Goal: Complete application form

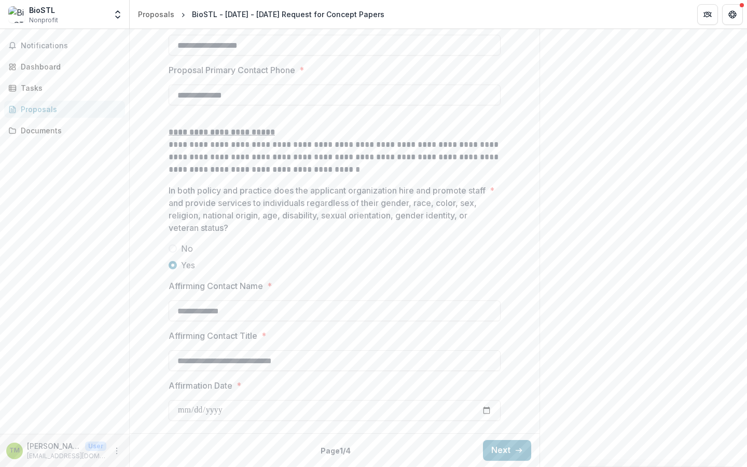
scroll to position [1531, 0]
click at [503, 446] on button "Next" at bounding box center [507, 450] width 48 height 21
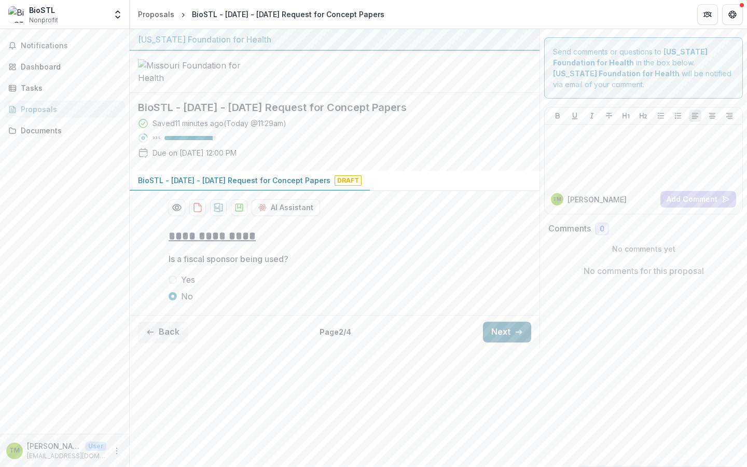
scroll to position [0, 0]
click at [500, 342] on button "Next" at bounding box center [507, 332] width 48 height 21
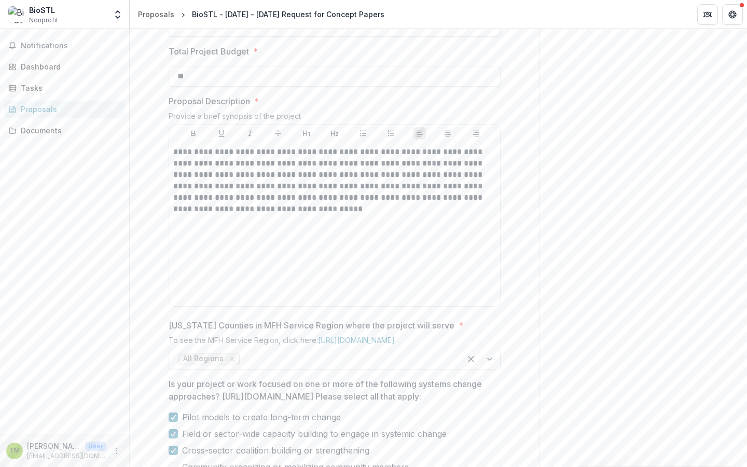
scroll to position [364, 0]
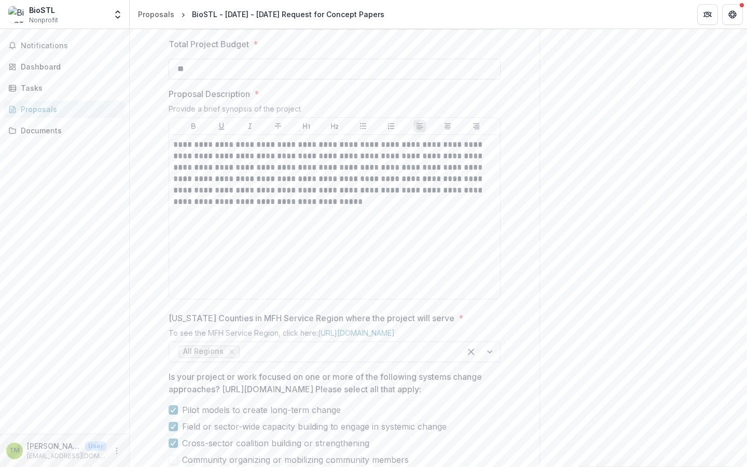
click at [191, 79] on input "**" at bounding box center [335, 69] width 332 height 21
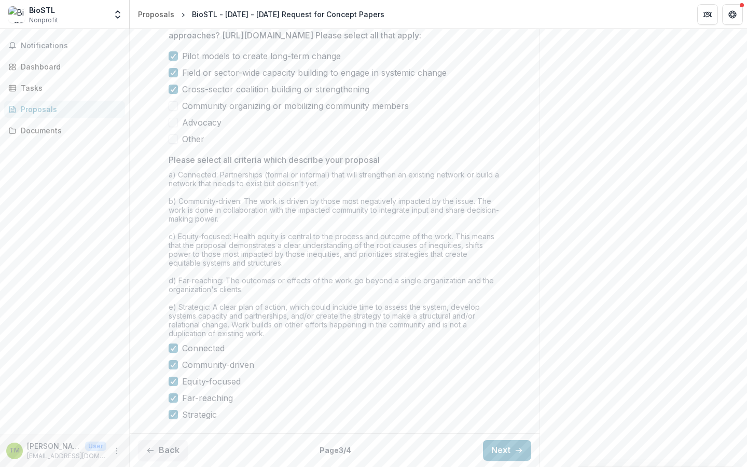
scroll to position [809, 0]
click at [495, 454] on button "Next" at bounding box center [507, 450] width 48 height 21
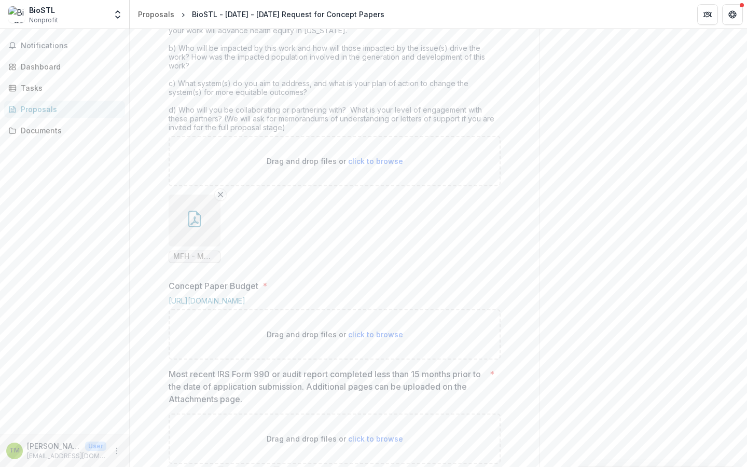
scroll to position [445, 0]
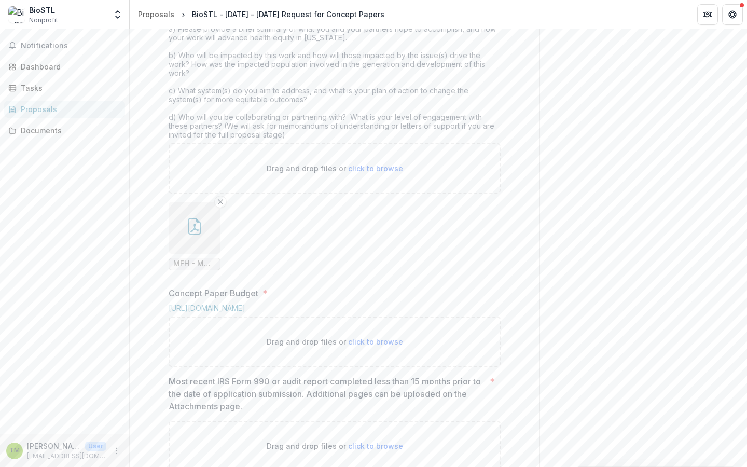
click at [193, 254] on button "button" at bounding box center [195, 228] width 52 height 52
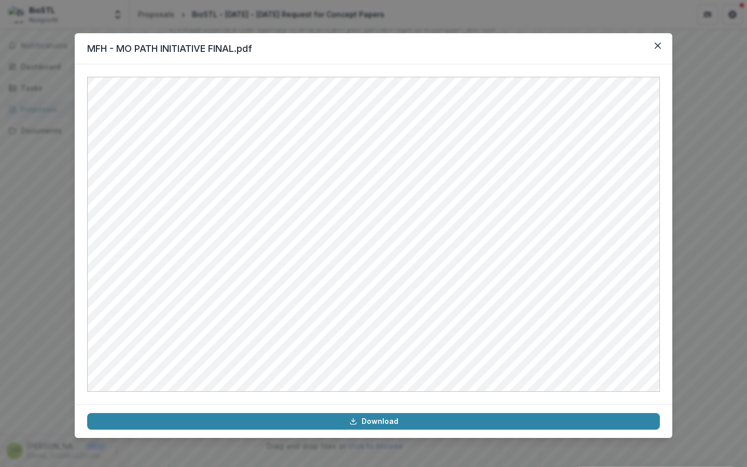
click at [656, 45] on icon "Close" at bounding box center [658, 46] width 6 height 6
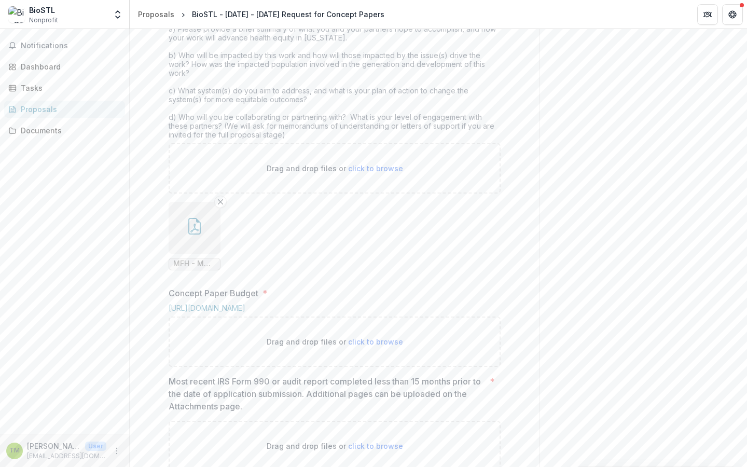
click at [198, 235] on icon "button" at bounding box center [194, 226] width 17 height 17
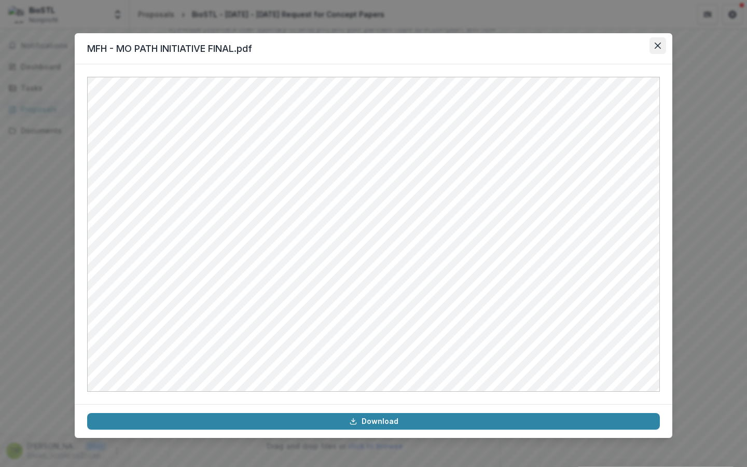
click at [656, 46] on icon "Close" at bounding box center [658, 46] width 6 height 6
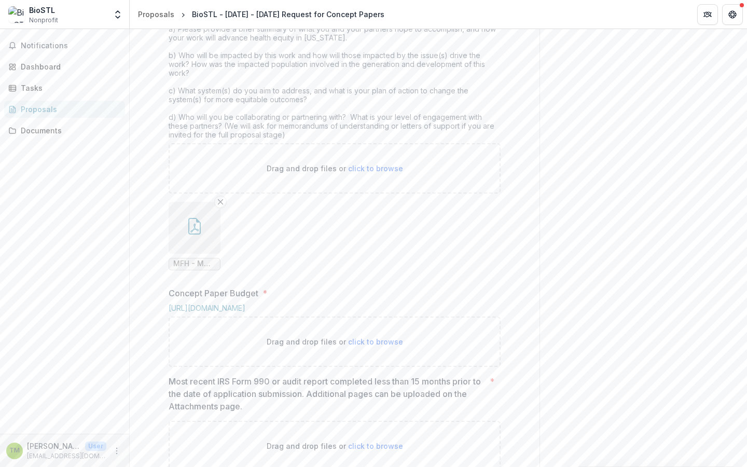
click at [194, 254] on button "button" at bounding box center [195, 228] width 52 height 52
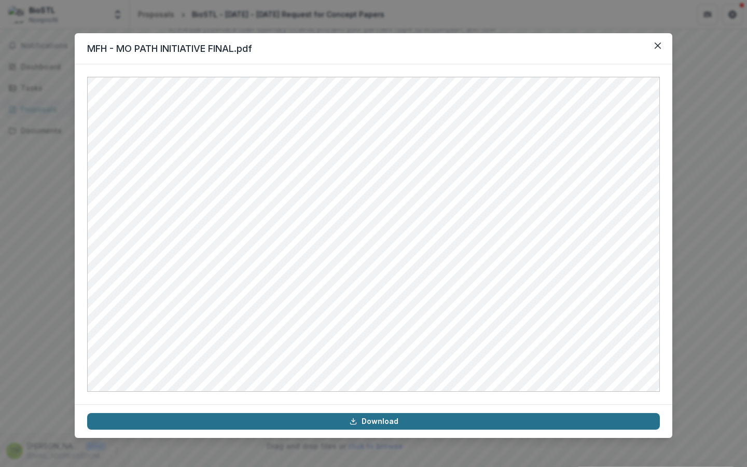
click at [390, 423] on link "Download" at bounding box center [373, 421] width 573 height 17
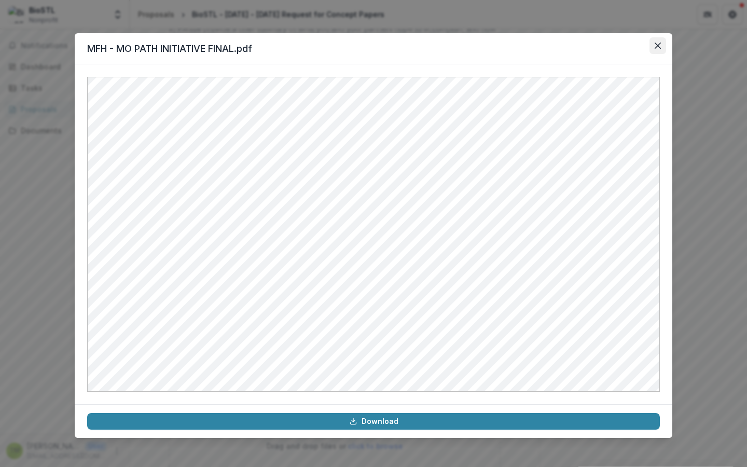
click at [659, 45] on icon "Close" at bounding box center [658, 46] width 6 height 6
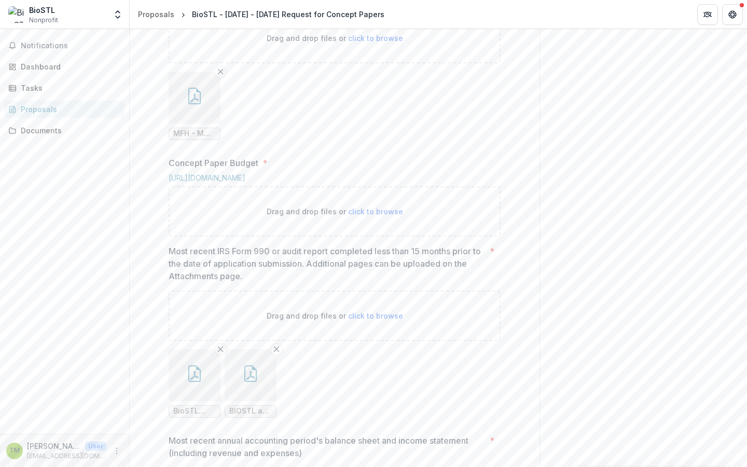
scroll to position [581, 0]
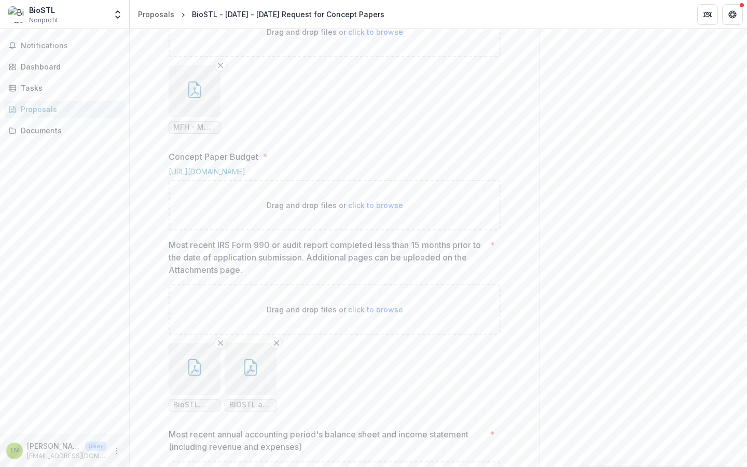
click at [378, 210] on span "click to browse" at bounding box center [375, 205] width 55 height 9
click at [367, 210] on span "click to browse" at bounding box center [375, 205] width 55 height 9
type input "**********"
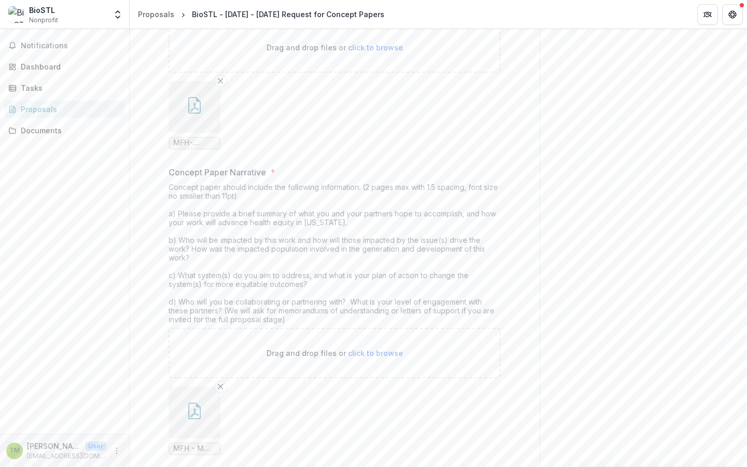
scroll to position [262, 0]
click at [197, 112] on icon "button" at bounding box center [194, 103] width 17 height 17
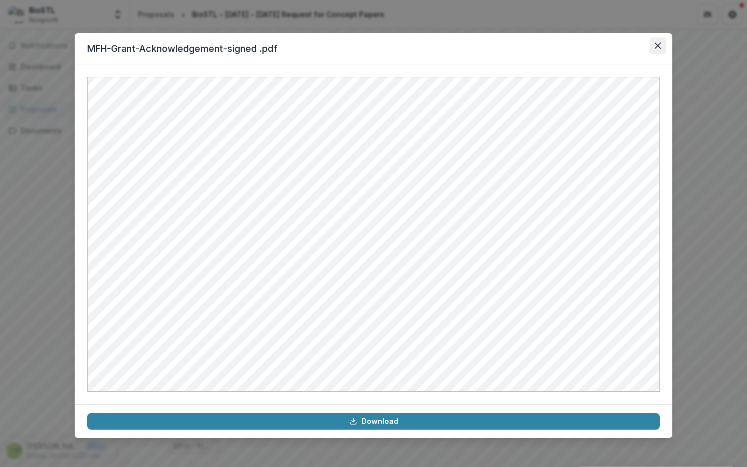
click at [658, 48] on icon "Close" at bounding box center [658, 46] width 6 height 6
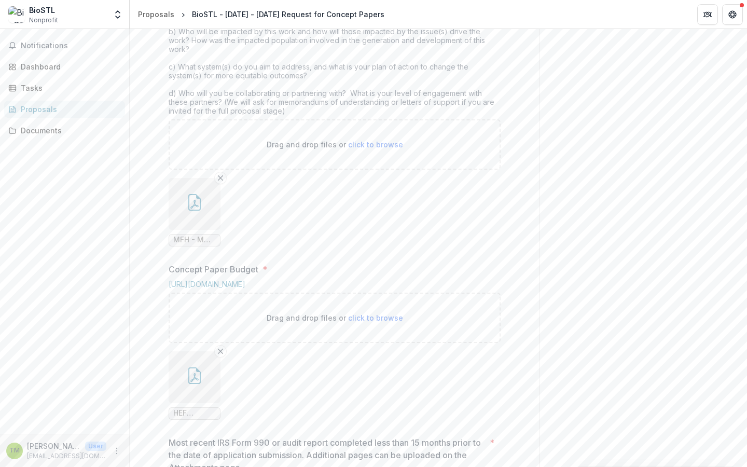
scroll to position [541, 0]
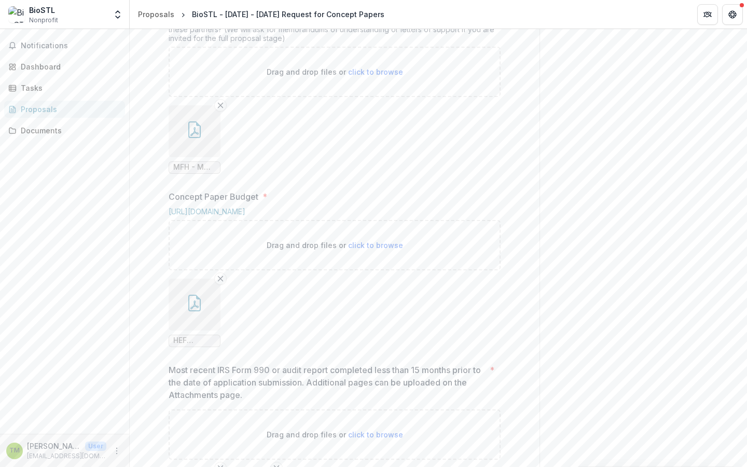
click at [189, 157] on button "button" at bounding box center [195, 131] width 52 height 52
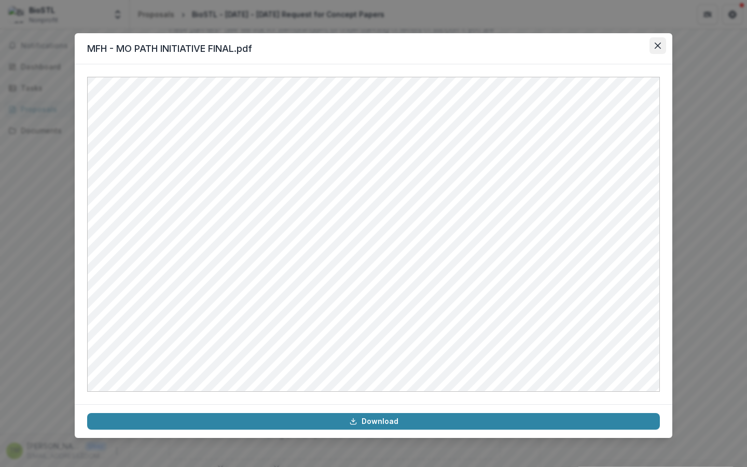
click at [658, 46] on icon "Close" at bounding box center [658, 46] width 6 height 6
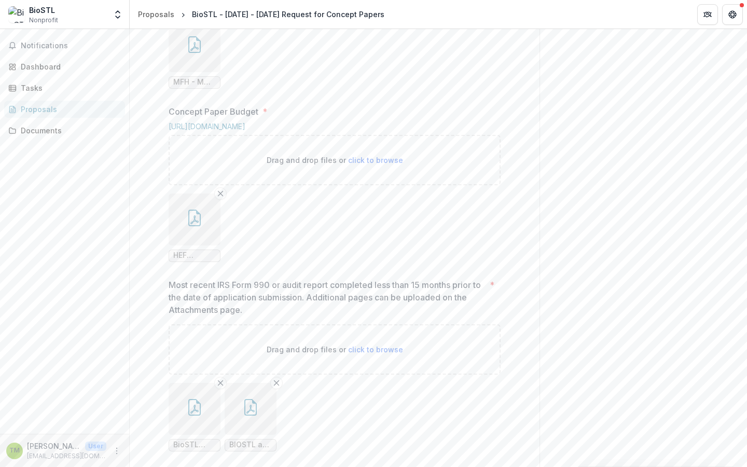
scroll to position [673, 0]
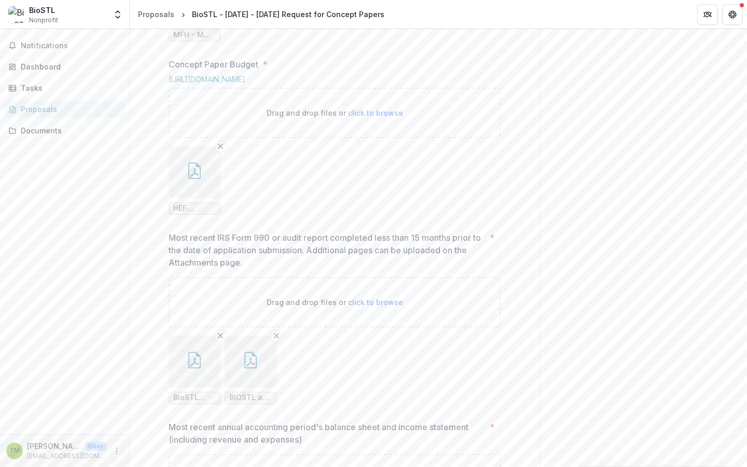
click at [205, 198] on button "button" at bounding box center [195, 172] width 52 height 52
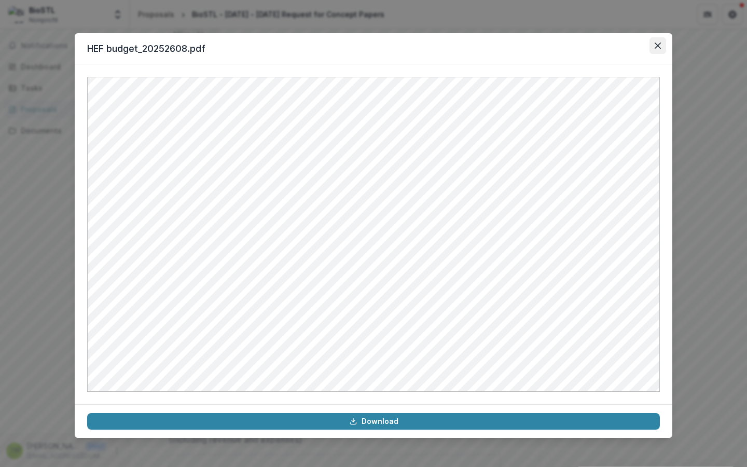
click at [660, 41] on button "Close" at bounding box center [658, 45] width 17 height 17
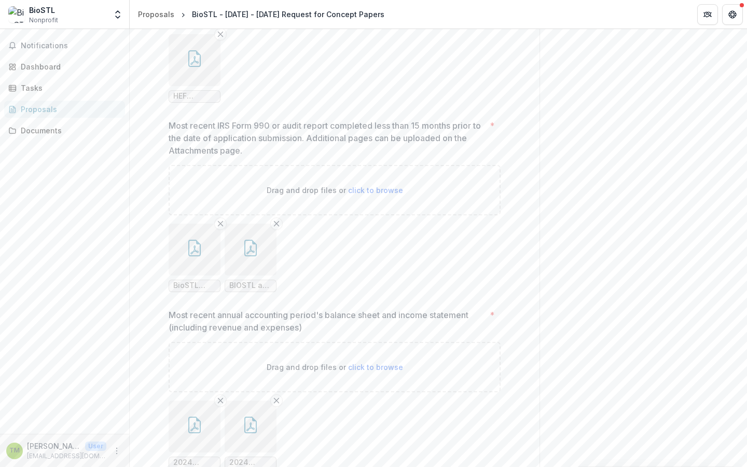
scroll to position [802, 0]
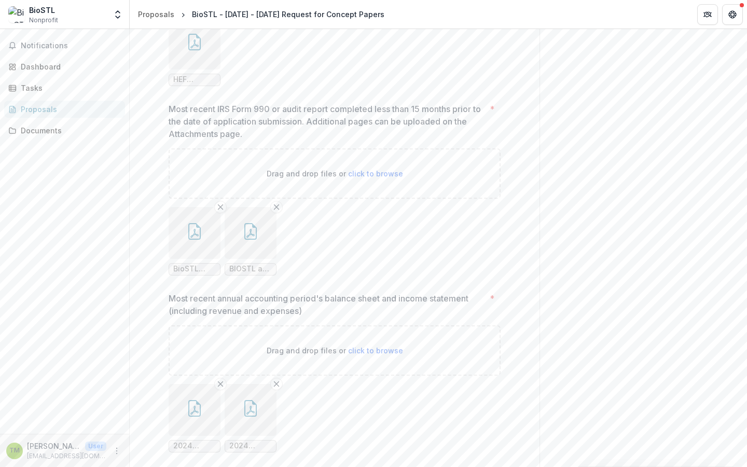
click at [186, 240] on icon "button" at bounding box center [194, 231] width 17 height 17
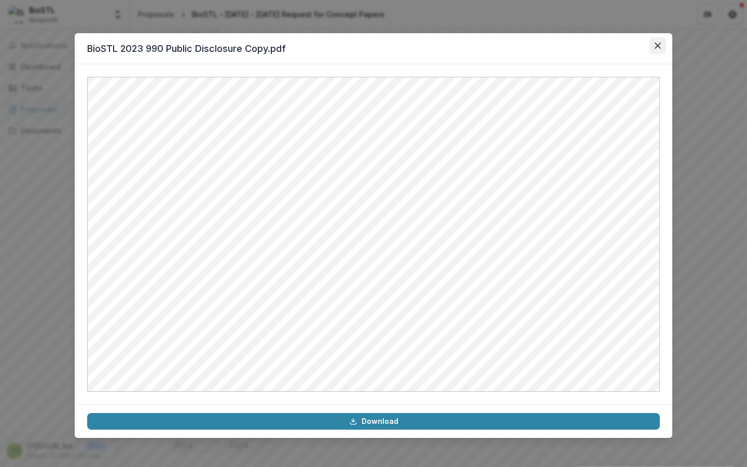
click at [656, 49] on button "Close" at bounding box center [658, 45] width 17 height 17
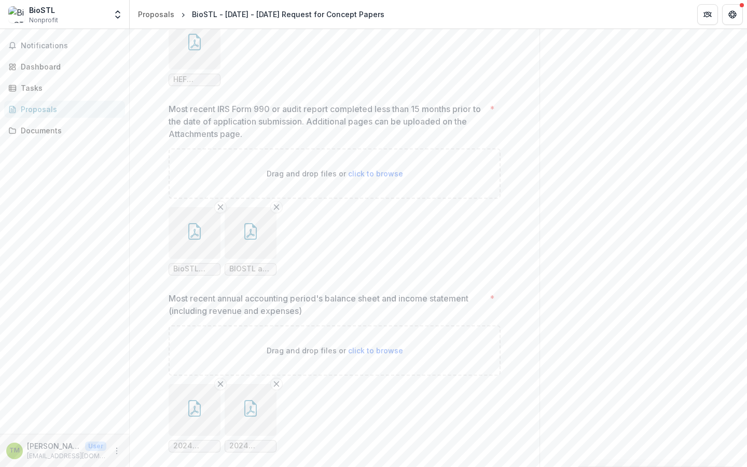
click at [267, 259] on button "button" at bounding box center [251, 233] width 52 height 52
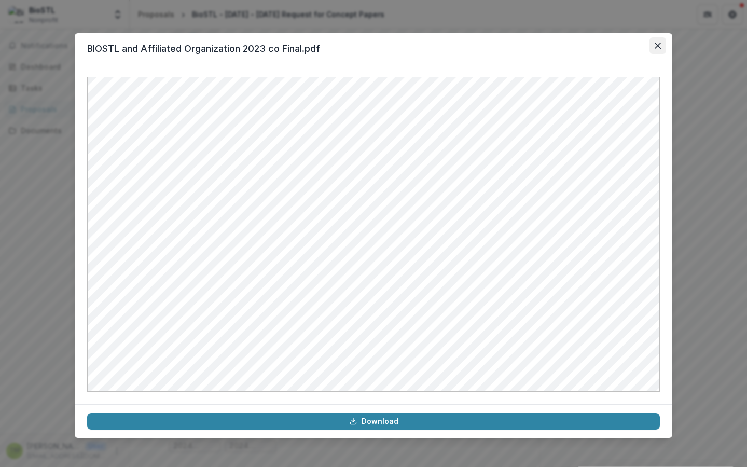
click at [660, 43] on icon "Close" at bounding box center [658, 46] width 6 height 6
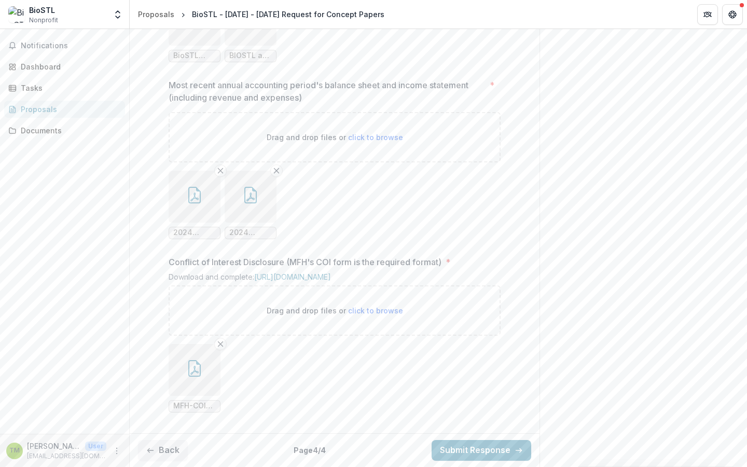
scroll to position [1036, 0]
click at [203, 223] on button "button" at bounding box center [195, 197] width 52 height 52
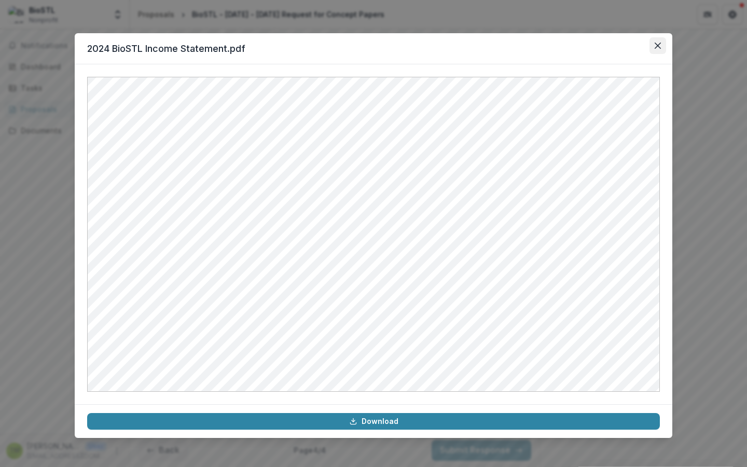
click at [659, 47] on icon "Close" at bounding box center [658, 46] width 6 height 6
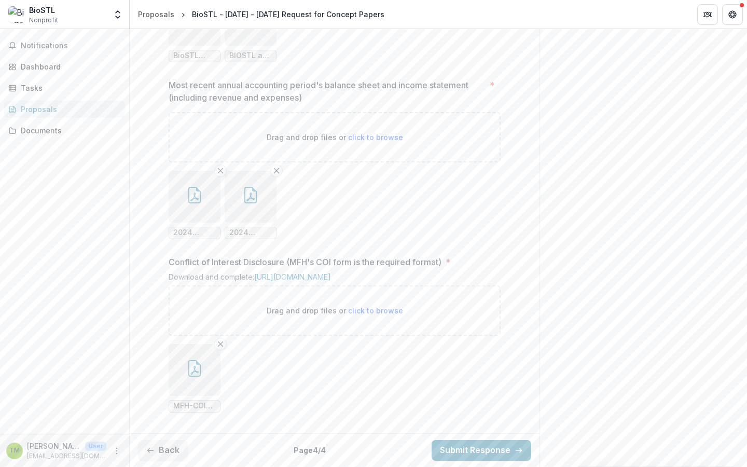
click at [255, 203] on icon "button" at bounding box center [250, 195] width 17 height 17
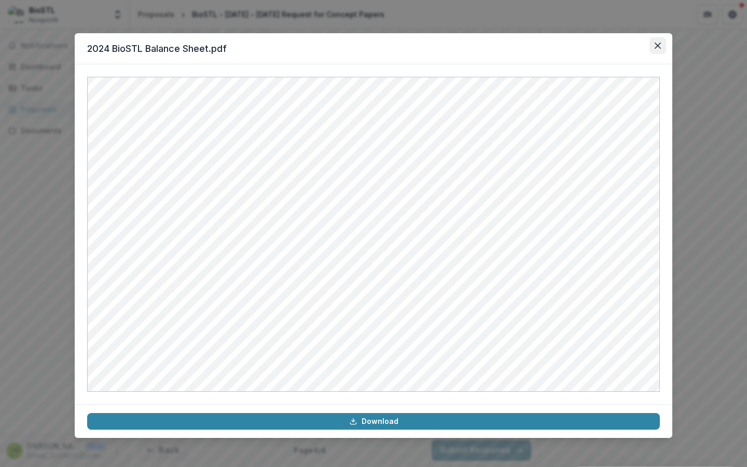
click at [660, 47] on icon "Close" at bounding box center [658, 46] width 6 height 6
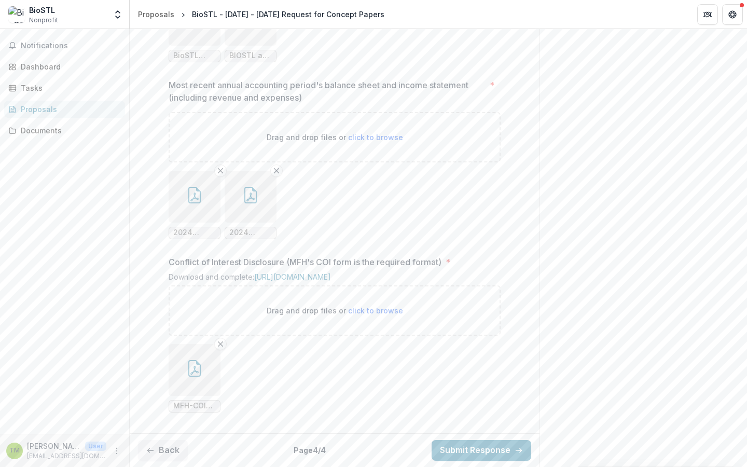
scroll to position [1111, 0]
click at [199, 376] on icon "button" at bounding box center [194, 368] width 12 height 17
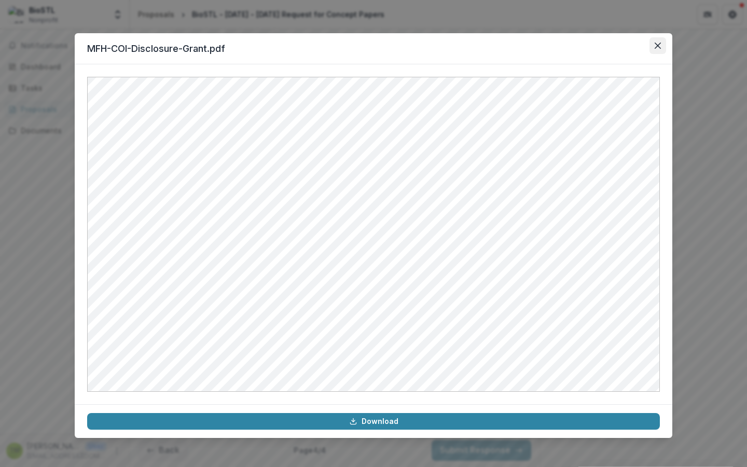
click at [658, 45] on icon "Close" at bounding box center [658, 46] width 6 height 6
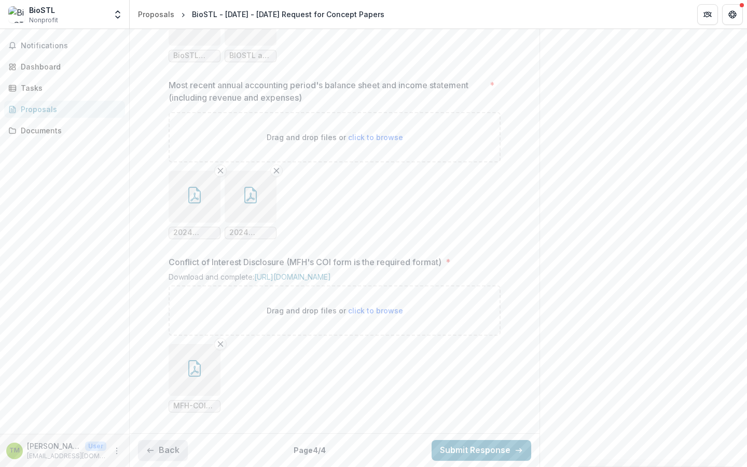
click at [169, 453] on button "Back" at bounding box center [163, 450] width 50 height 21
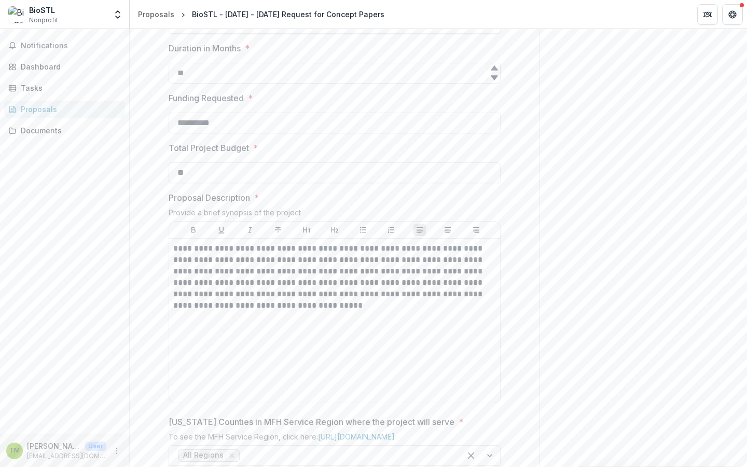
scroll to position [257, 0]
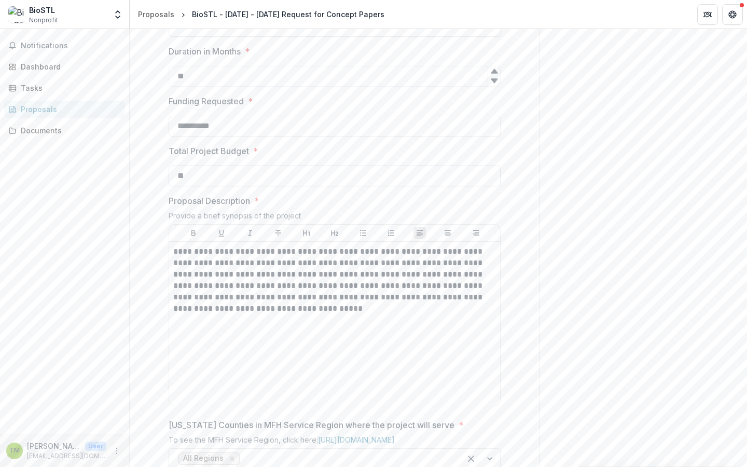
click at [199, 186] on input "**" at bounding box center [335, 176] width 332 height 21
type input "*"
paste input "**********"
type input "**********"
click at [525, 285] on div "**********" at bounding box center [335, 426] width 410 height 927
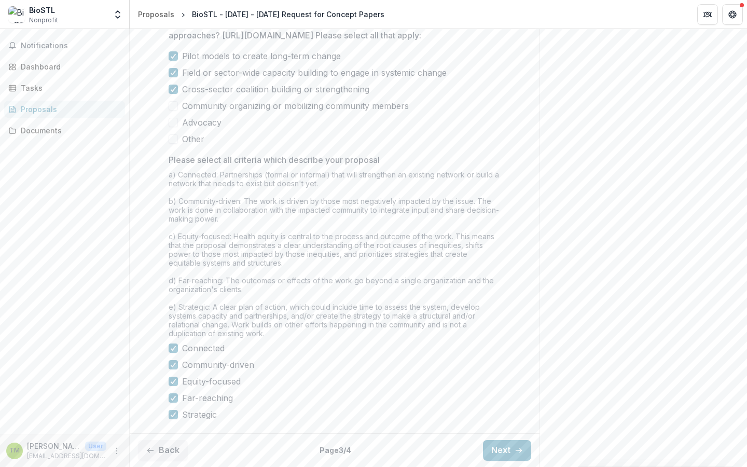
scroll to position [809, 0]
click at [171, 453] on button "Back" at bounding box center [163, 450] width 50 height 21
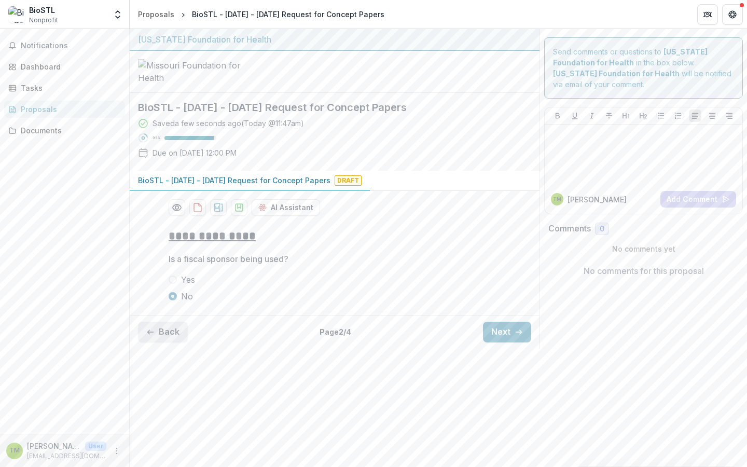
click at [170, 342] on button "Back" at bounding box center [163, 332] width 50 height 21
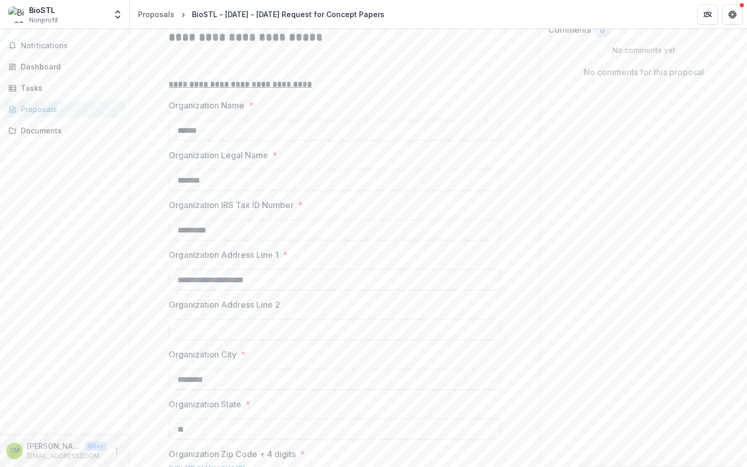
scroll to position [203, 0]
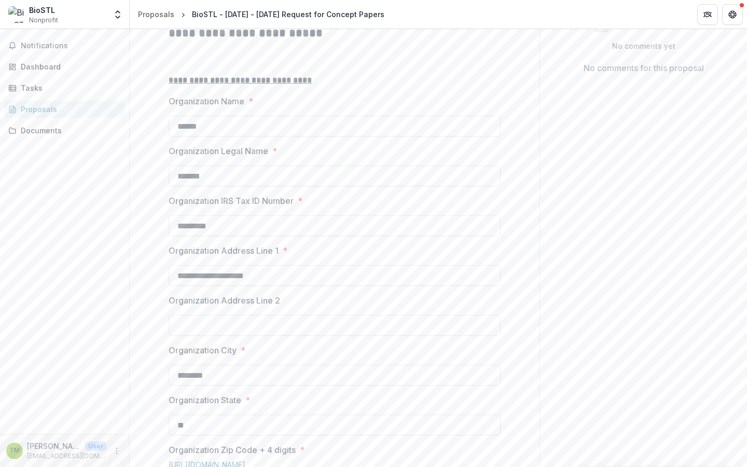
drag, startPoint x: 226, startPoint y: 212, endPoint x: 148, endPoint y: 204, distance: 77.7
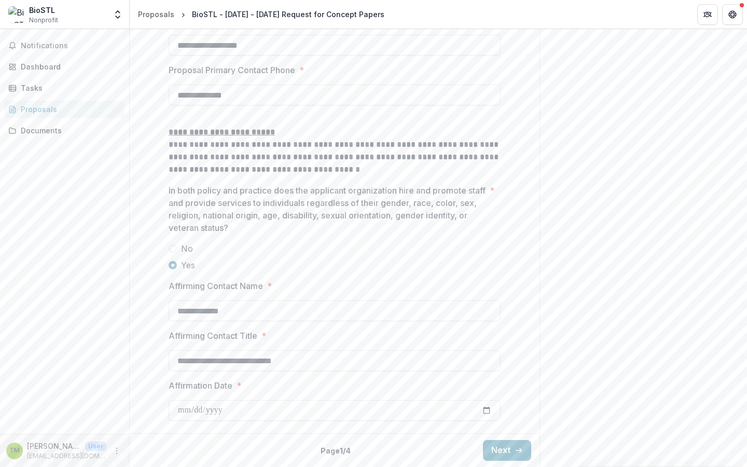
scroll to position [1531, 0]
type input "******"
click at [506, 452] on button "Next" at bounding box center [507, 450] width 48 height 21
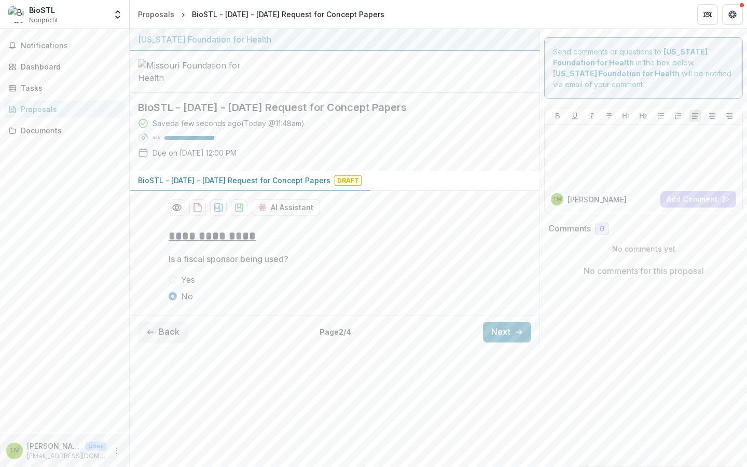
scroll to position [0, 0]
click at [504, 342] on button "Next" at bounding box center [507, 332] width 48 height 21
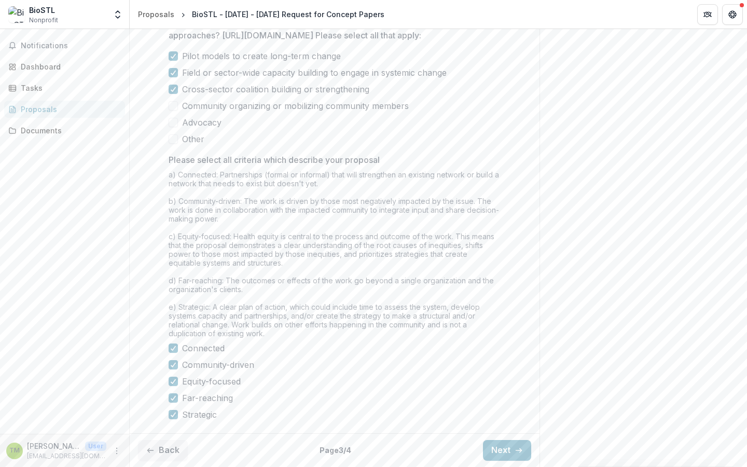
scroll to position [809, 0]
click at [498, 441] on button "Next" at bounding box center [507, 450] width 48 height 21
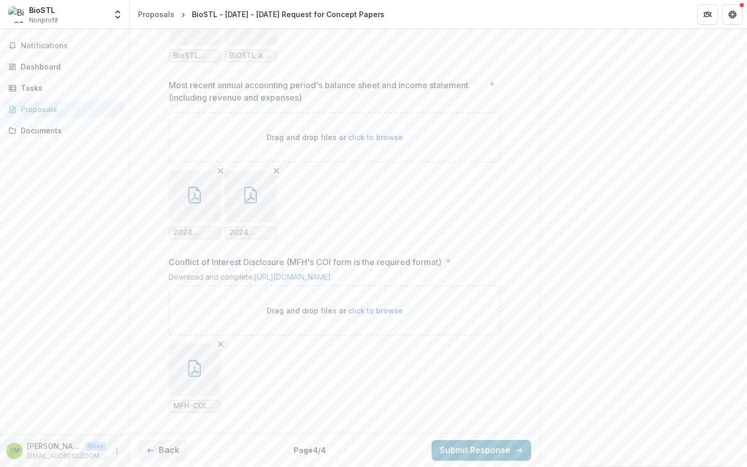
scroll to position [1111, 0]
click at [485, 448] on button "Submit Response" at bounding box center [482, 450] width 100 height 21
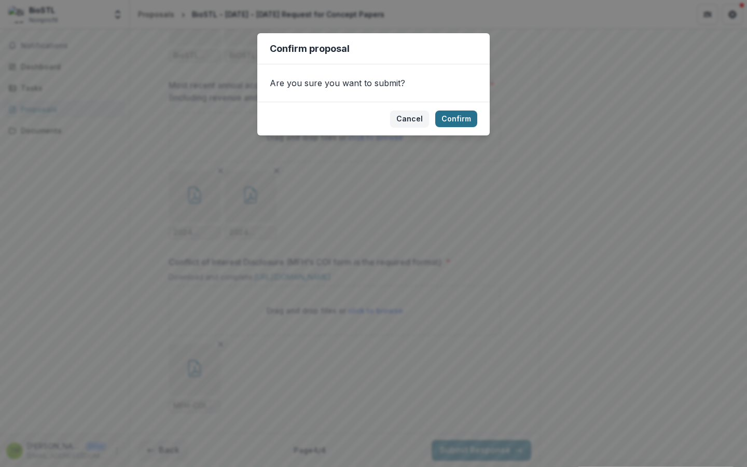
click at [458, 113] on button "Confirm" at bounding box center [456, 119] width 42 height 17
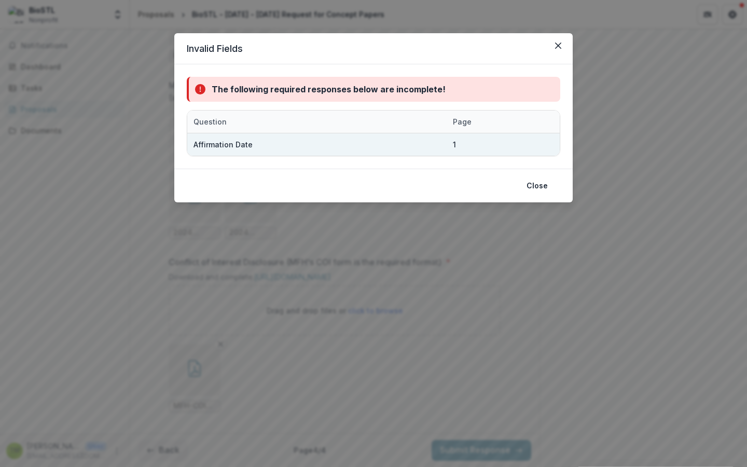
click at [450, 137] on div "1" at bounding box center [473, 144] width 52 height 22
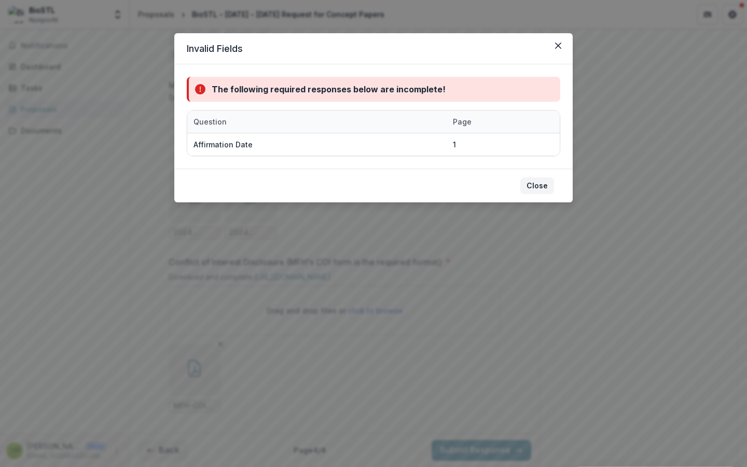
click at [532, 184] on button "Close" at bounding box center [537, 185] width 34 height 17
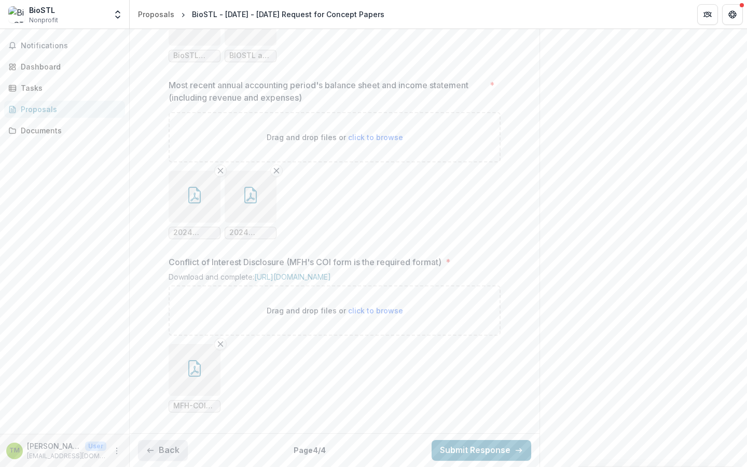
click at [165, 455] on button "Back" at bounding box center [163, 450] width 50 height 21
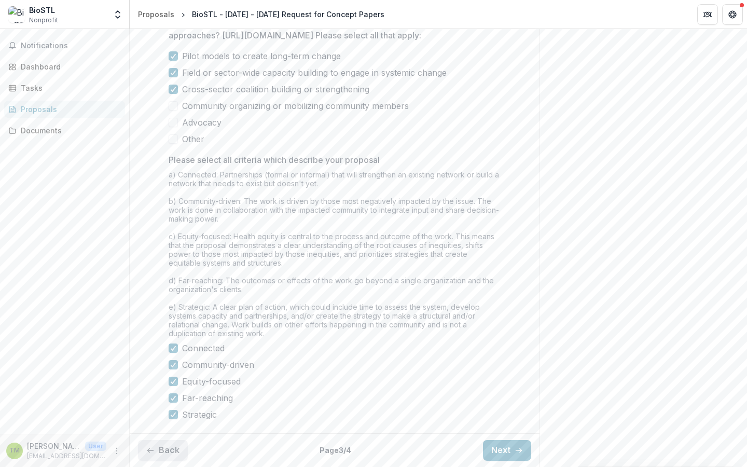
type input "**********"
click at [177, 440] on button "Back" at bounding box center [163, 450] width 50 height 21
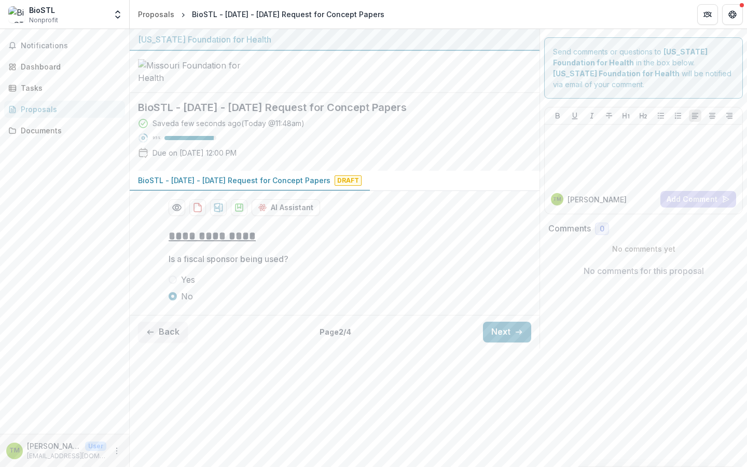
click at [29, 104] on div "Proposals" at bounding box center [69, 109] width 96 height 11
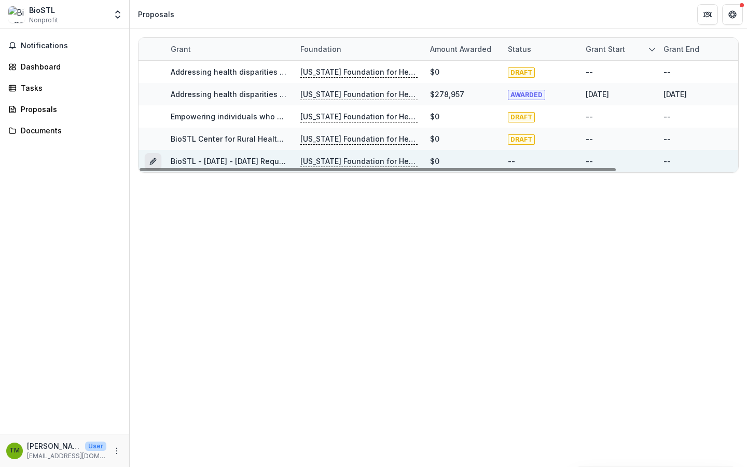
click at [154, 161] on icon "Grant d616c306-bd0d-4b6c-8c6f-0eaa0758e7dc" at bounding box center [153, 161] width 8 height 8
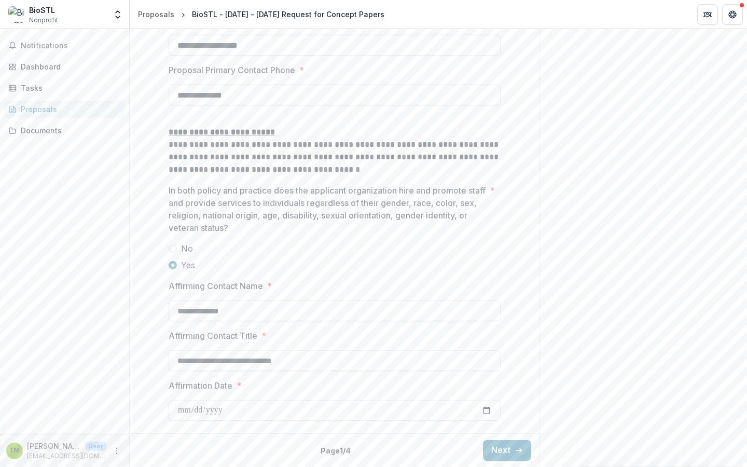
scroll to position [1531, 0]
click at [231, 407] on input "Affirmation Date *" at bounding box center [335, 410] width 332 height 21
click at [231, 414] on input "Affirmation Date *" at bounding box center [335, 410] width 332 height 21
click at [197, 410] on input "Affirmation Date *" at bounding box center [335, 410] width 332 height 21
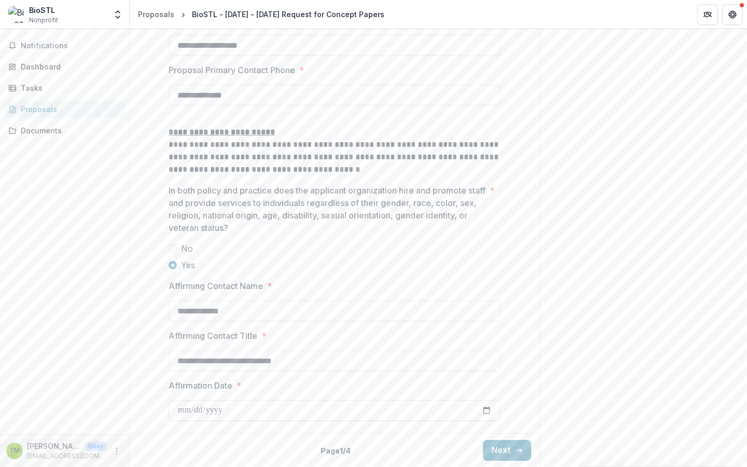
click at [194, 414] on input "Affirmation Date *" at bounding box center [335, 410] width 332 height 21
click at [498, 448] on button "Next" at bounding box center [507, 450] width 48 height 21
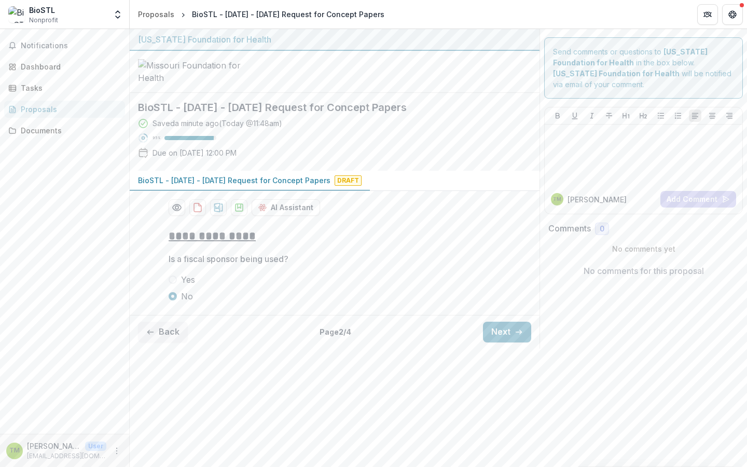
click at [31, 108] on div "Proposals" at bounding box center [69, 109] width 96 height 11
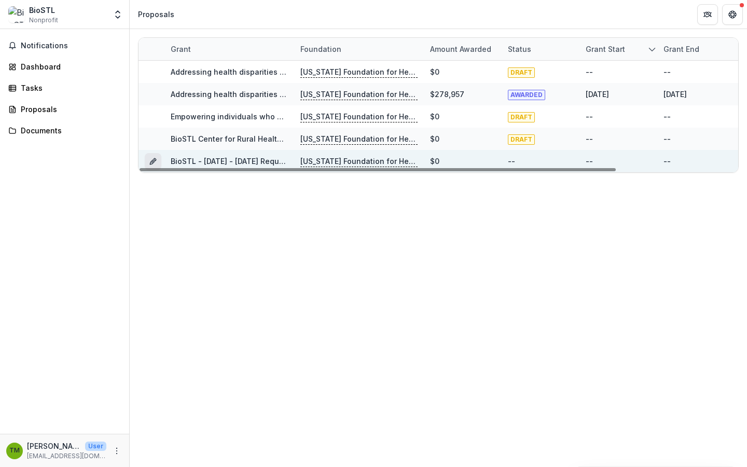
click at [153, 160] on icon "Grant d616c306-bd0d-4b6c-8c6f-0eaa0758e7dc" at bounding box center [152, 162] width 5 height 5
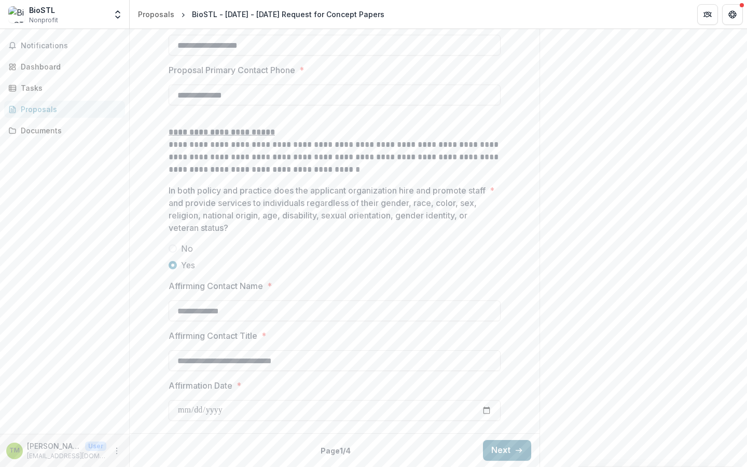
scroll to position [1531, 0]
click at [202, 411] on input "Affirmation Date *" at bounding box center [335, 410] width 332 height 21
click at [494, 451] on button "Next" at bounding box center [507, 450] width 48 height 21
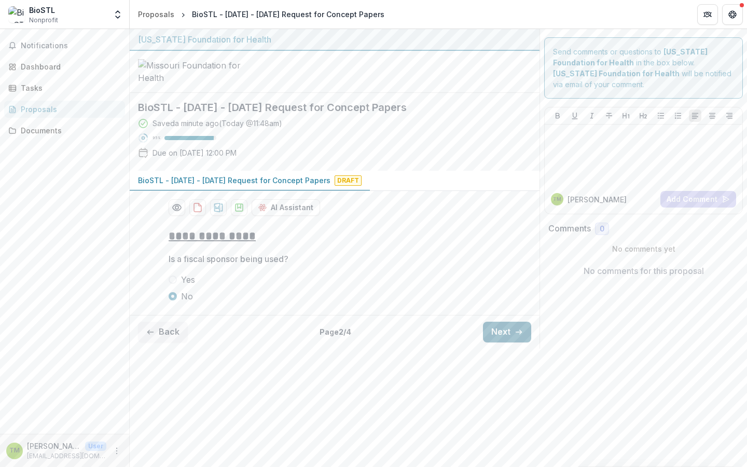
click at [498, 342] on button "Next" at bounding box center [507, 332] width 48 height 21
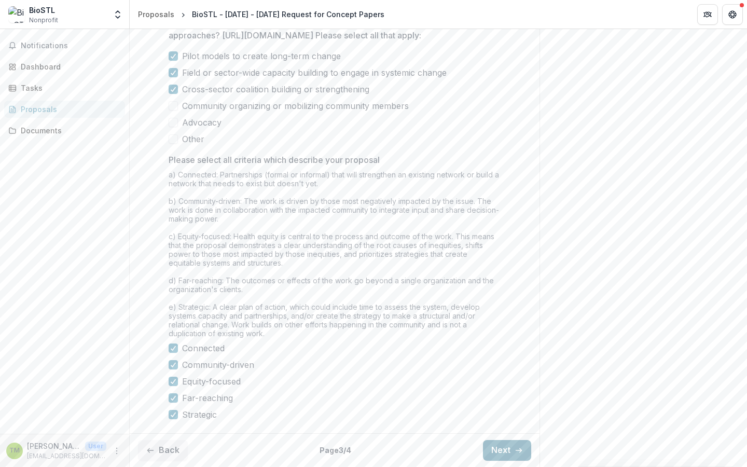
scroll to position [809, 0]
click at [503, 450] on button "Next" at bounding box center [507, 450] width 48 height 21
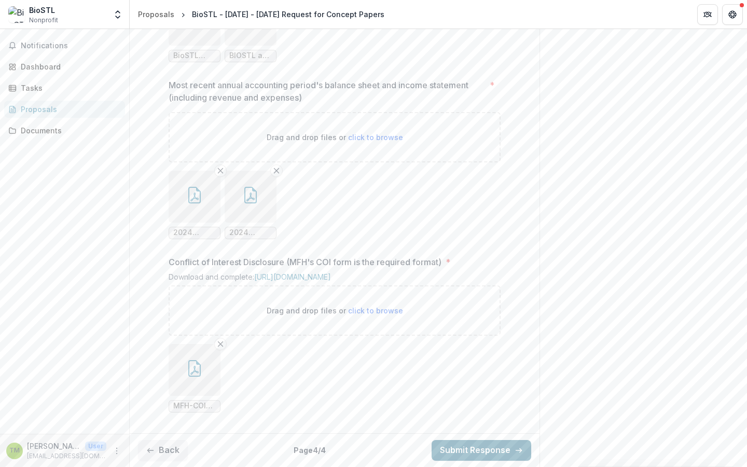
scroll to position [1111, 0]
click at [475, 450] on button "Submit Response" at bounding box center [482, 450] width 100 height 21
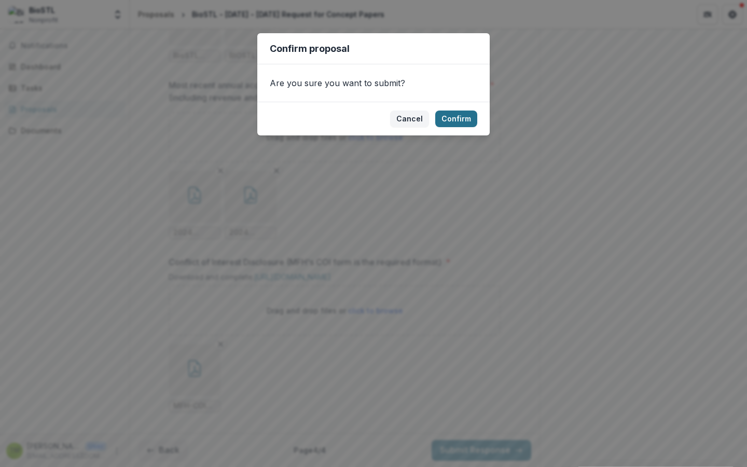
click at [458, 118] on button "Confirm" at bounding box center [456, 119] width 42 height 17
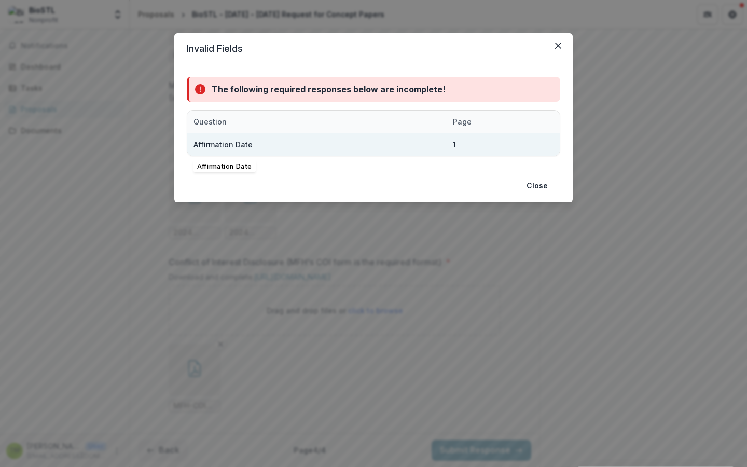
click at [386, 145] on div "Affirmation Date" at bounding box center [317, 144] width 247 height 22
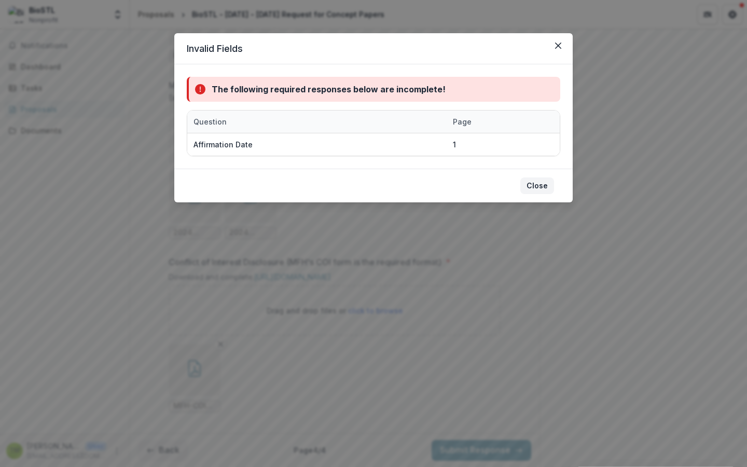
click at [533, 186] on button "Close" at bounding box center [537, 185] width 34 height 17
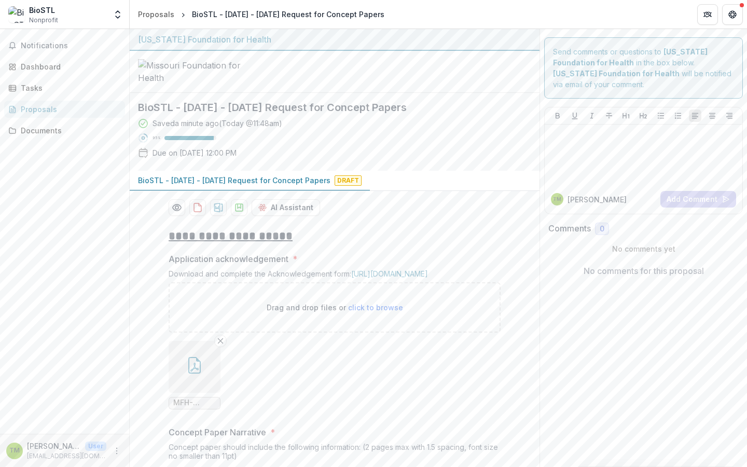
scroll to position [0, 0]
click at [176, 186] on p "BioSTL - [DATE] - [DATE] Request for Concept Papers" at bounding box center [234, 180] width 192 height 11
click at [42, 112] on div "Proposals" at bounding box center [69, 109] width 96 height 11
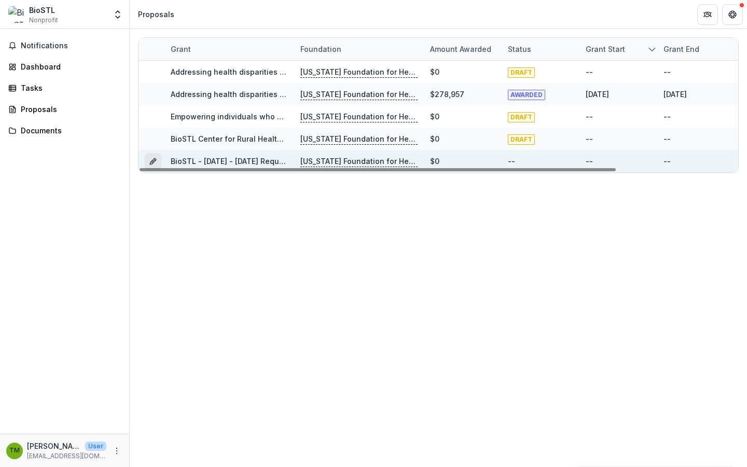
click at [149, 158] on icon "Grant d616c306-bd0d-4b6c-8c6f-0eaa0758e7dc" at bounding box center [153, 161] width 8 height 8
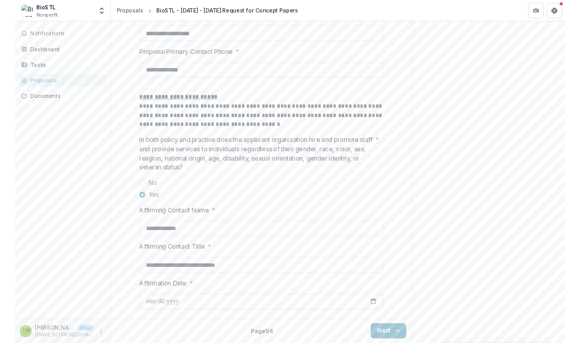
scroll to position [1531, 0]
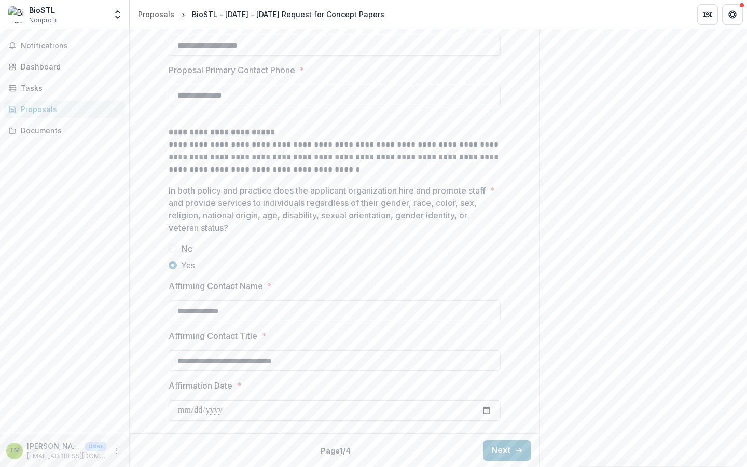
click at [240, 408] on input "Affirmation Date *" at bounding box center [335, 410] width 332 height 21
drag, startPoint x: 239, startPoint y: 411, endPoint x: 158, endPoint y: 412, distance: 81.5
click at [226, 410] on input "Affirmation Date *" at bounding box center [335, 410] width 332 height 21
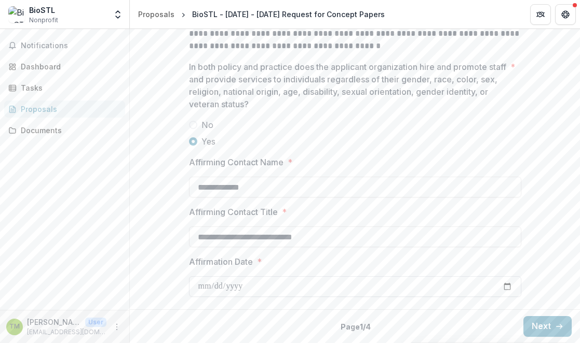
scroll to position [1666, 0]
click at [218, 286] on input "Affirmation Date *" at bounding box center [355, 287] width 332 height 21
type input "**********"
click at [440, 329] on div "Back Page 1 / 4 Next" at bounding box center [355, 327] width 450 height 34
click at [536, 325] on button "Next" at bounding box center [547, 326] width 48 height 21
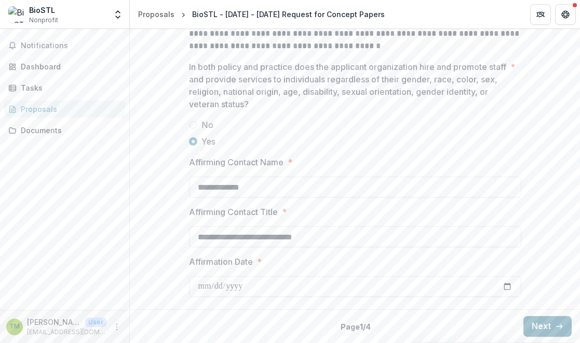
scroll to position [80, 0]
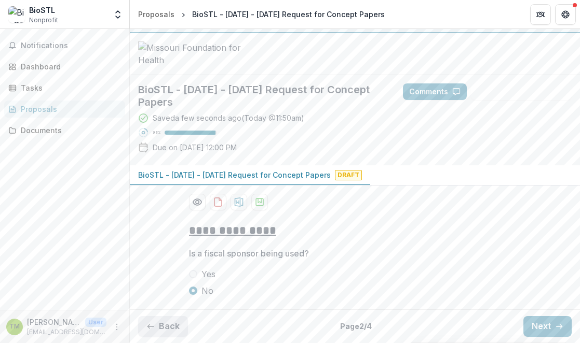
click at [162, 337] on button "Back" at bounding box center [163, 326] width 50 height 21
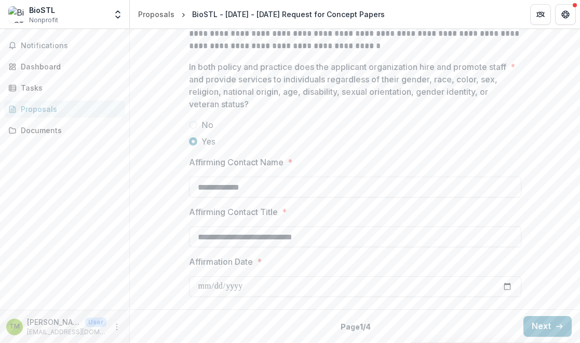
scroll to position [1666, 0]
click at [555, 327] on icon "button" at bounding box center [559, 327] width 8 height 8
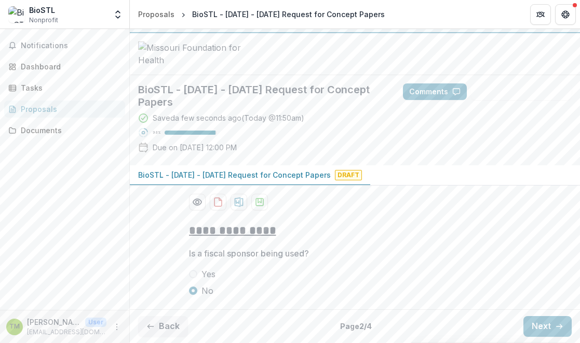
scroll to position [96, 0]
click at [541, 325] on button "Next" at bounding box center [547, 326] width 48 height 21
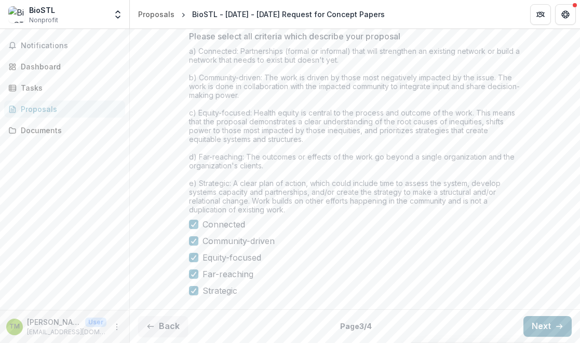
scroll to position [945, 0]
click at [539, 324] on button "Next" at bounding box center [547, 326] width 48 height 21
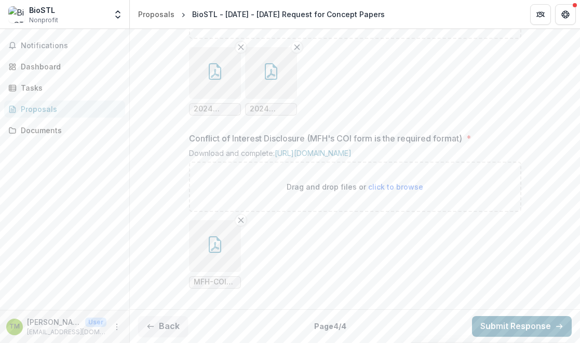
scroll to position [1247, 0]
click at [503, 325] on button "Submit Response" at bounding box center [522, 326] width 100 height 21
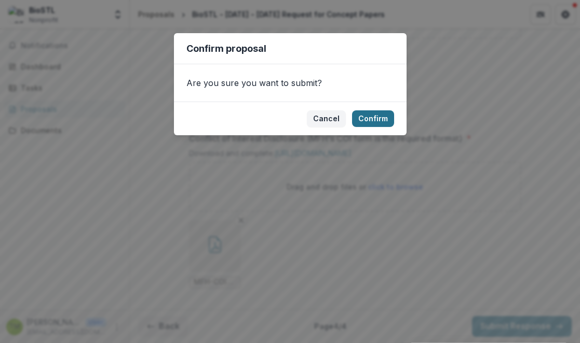
click at [366, 123] on button "Confirm" at bounding box center [373, 119] width 42 height 17
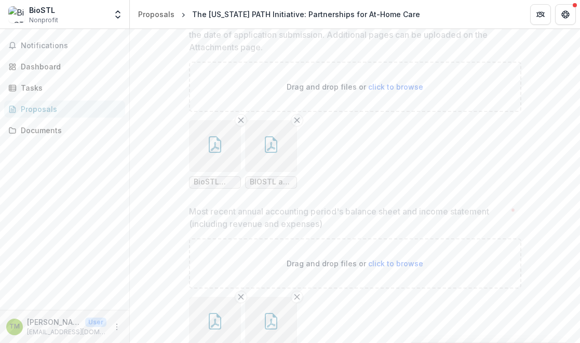
scroll to position [838, 0]
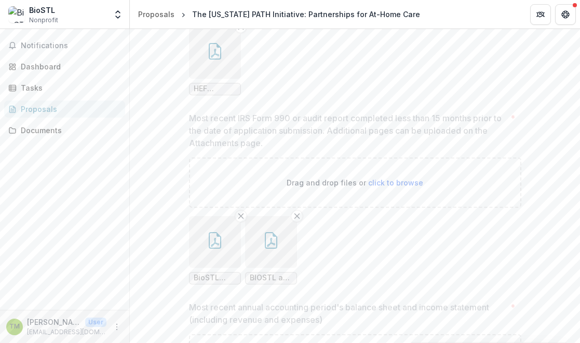
click at [47, 107] on div "Proposals" at bounding box center [69, 109] width 96 height 11
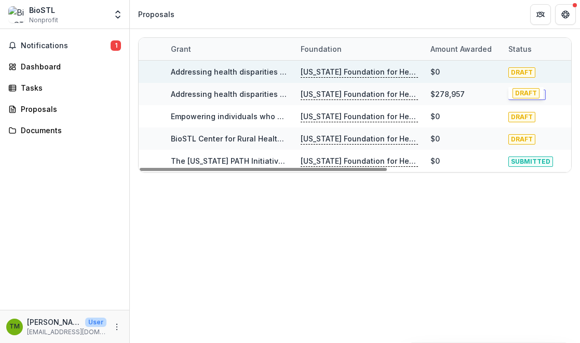
click at [37, 64] on div "Dashboard" at bounding box center [69, 66] width 96 height 11
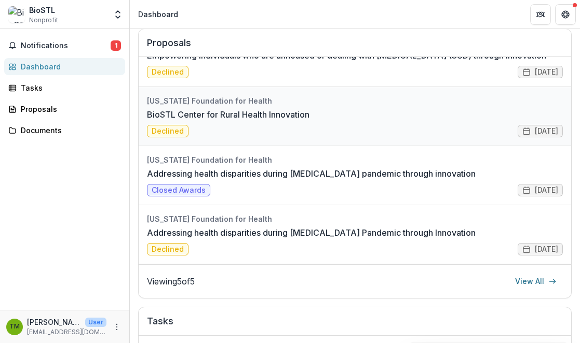
scroll to position [93, 1]
click at [43, 105] on div "Proposals" at bounding box center [69, 109] width 96 height 11
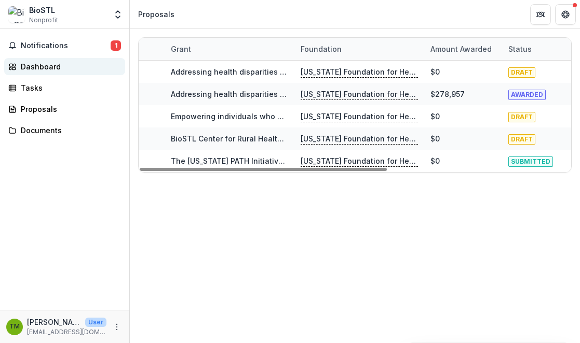
click at [48, 65] on div "Dashboard" at bounding box center [69, 66] width 96 height 11
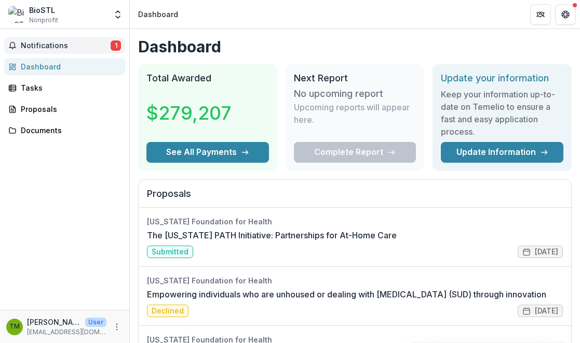
click at [60, 47] on span "Notifications" at bounding box center [66, 46] width 90 height 9
click at [61, 157] on div "Notifications 1 Unread 1 Archived [PERSON_NAME] changed The [US_STATE] PATH Ini…" at bounding box center [64, 169] width 129 height 281
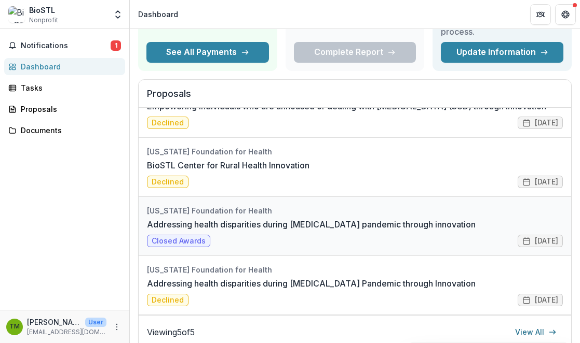
scroll to position [97, 0]
click at [298, 159] on link "BioSTL Center for Rural Health Innovation" at bounding box center [228, 165] width 162 height 12
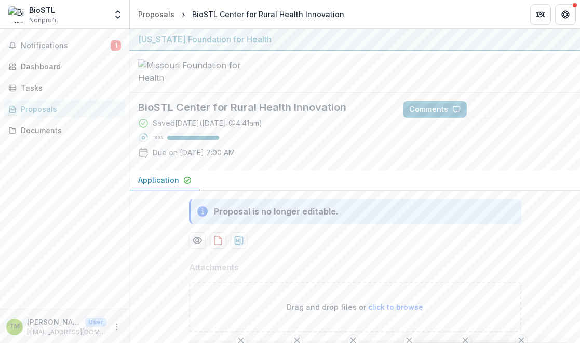
type input "**********"
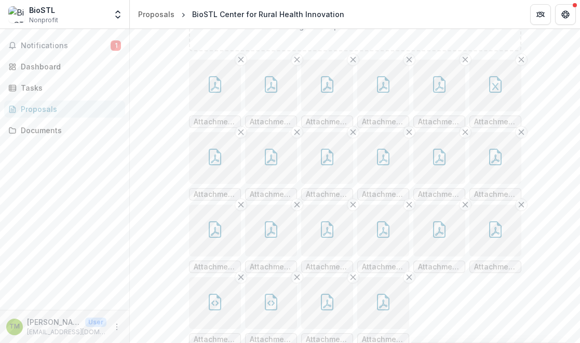
scroll to position [280, 0]
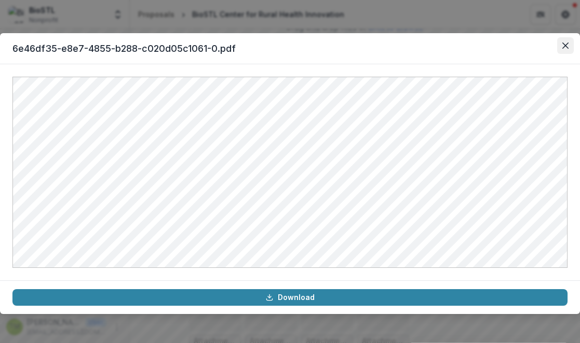
click at [562, 44] on icon "Close" at bounding box center [565, 46] width 6 height 6
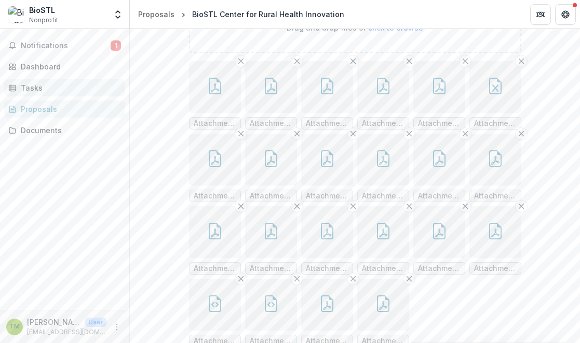
click at [61, 89] on div "Tasks" at bounding box center [69, 87] width 96 height 11
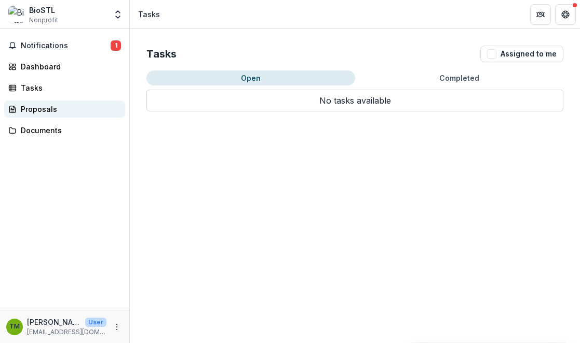
click at [38, 113] on div "Proposals" at bounding box center [69, 109] width 96 height 11
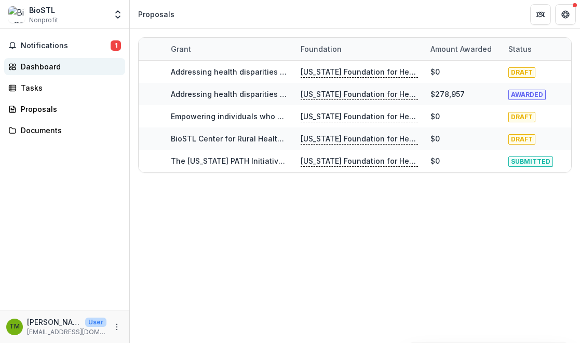
click at [45, 68] on div "Dashboard" at bounding box center [69, 66] width 96 height 11
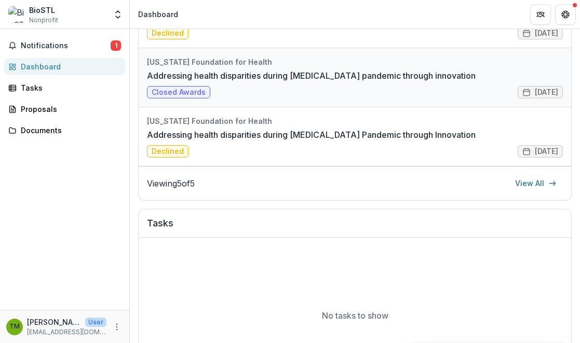
scroll to position [92, 1]
click at [365, 129] on link "Addressing health disparities during [MEDICAL_DATA] Pandemic through Innovation" at bounding box center [311, 135] width 328 height 12
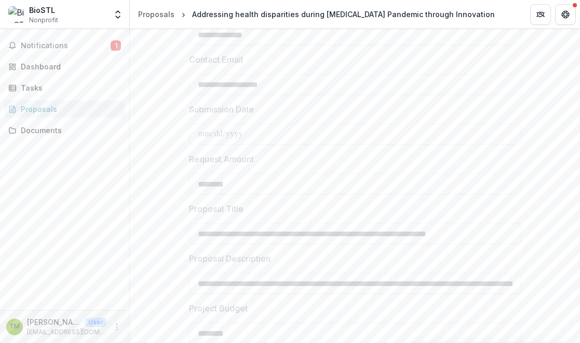
scroll to position [1479, 0]
click at [51, 67] on div "Dashboard" at bounding box center [69, 66] width 96 height 11
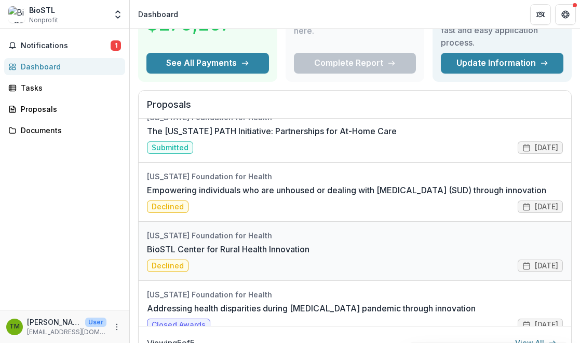
scroll to position [12, 0]
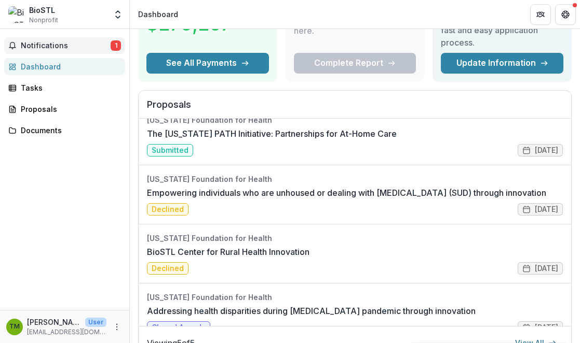
click at [85, 44] on span "Notifications" at bounding box center [66, 46] width 90 height 9
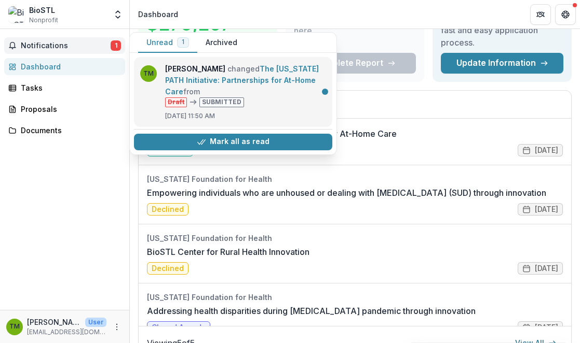
click at [231, 71] on link "The [US_STATE] PATH Initiative: Partnerships for At-Home Care" at bounding box center [242, 80] width 154 height 32
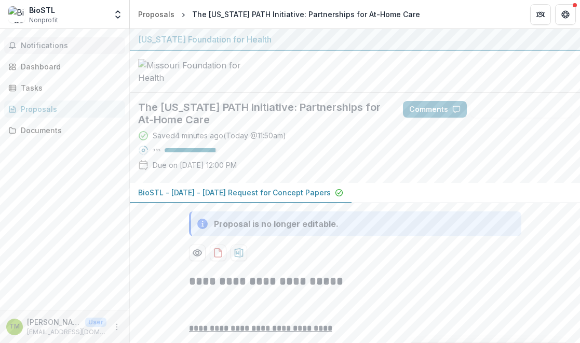
click at [40, 49] on span "Notifications" at bounding box center [71, 46] width 100 height 9
click at [43, 131] on div "Documents" at bounding box center [69, 130] width 96 height 11
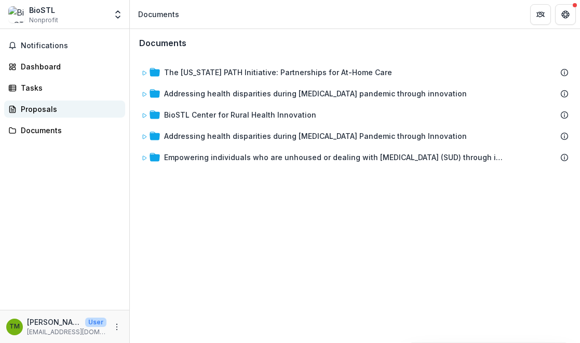
click at [44, 110] on div "Proposals" at bounding box center [69, 109] width 96 height 11
